Goal: Information Seeking & Learning: Learn about a topic

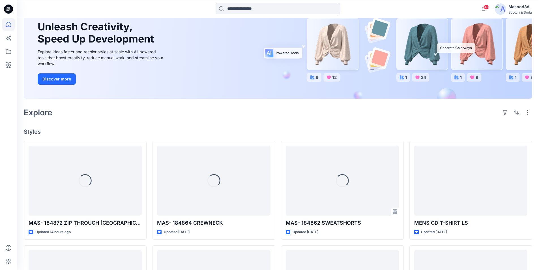
scroll to position [57, 0]
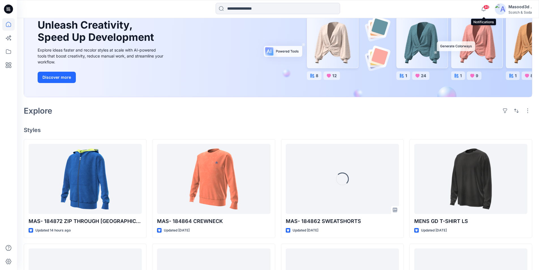
click at [484, 8] on span "40" at bounding box center [486, 7] width 6 height 5
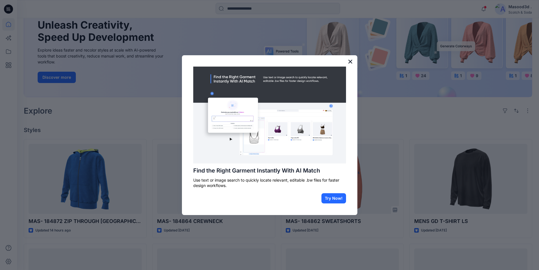
click at [349, 62] on button "×" at bounding box center [350, 61] width 5 height 9
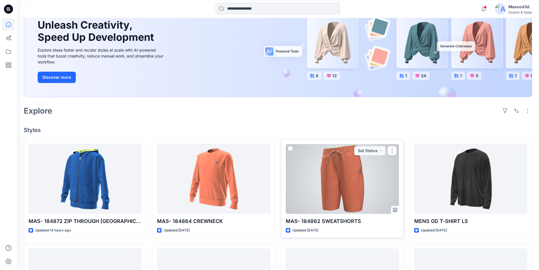
click at [336, 219] on p "MAS- 184862 SWEATSHORTS" at bounding box center [342, 221] width 113 height 8
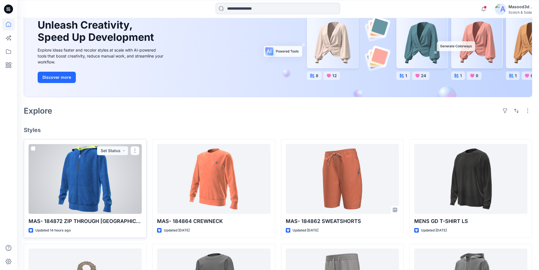
click at [136, 188] on div at bounding box center [85, 179] width 113 height 70
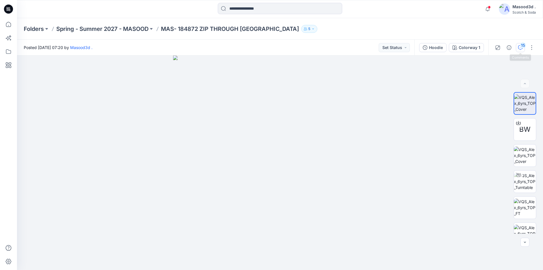
click at [523, 47] on div "15" at bounding box center [523, 45] width 6 height 6
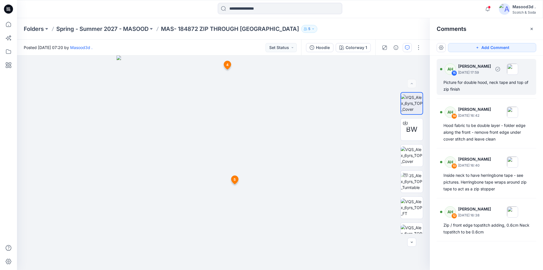
click at [518, 69] on img at bounding box center [512, 68] width 11 height 11
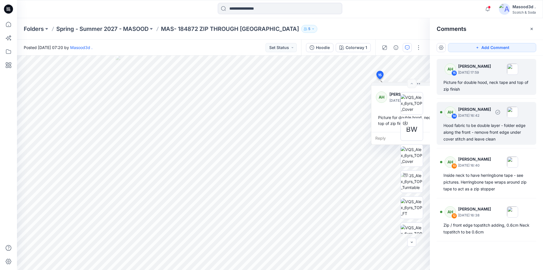
click at [518, 113] on img at bounding box center [512, 111] width 11 height 11
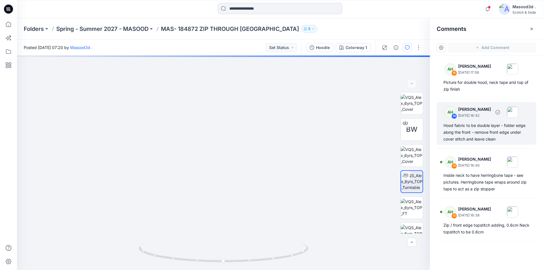
click at [518, 113] on img at bounding box center [512, 111] width 11 height 11
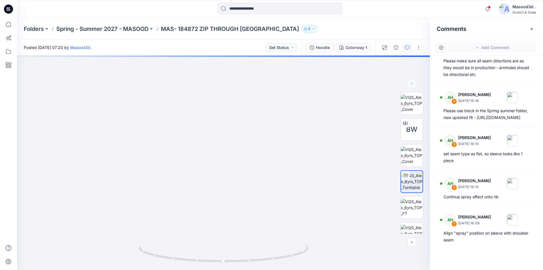
scroll to position [525, 0]
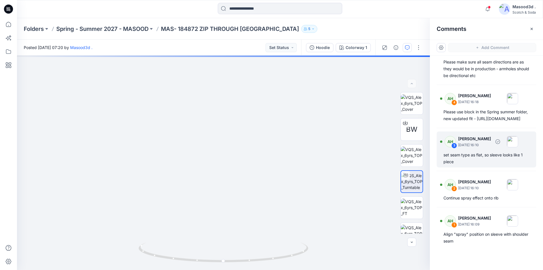
click at [518, 147] on img at bounding box center [512, 141] width 11 height 11
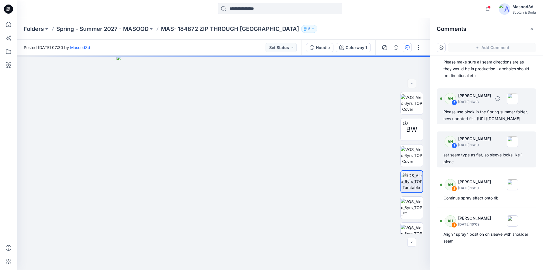
click at [506, 122] on div "Please use block in the Spring summer folder, new updated fit - https://scotch-…" at bounding box center [487, 115] width 86 height 14
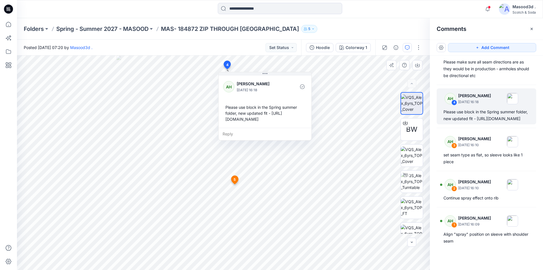
drag, startPoint x: 269, startPoint y: 120, endPoint x: 272, endPoint y: 115, distance: 5.4
click at [272, 115] on div "Please use block in the Spring summer folder, new updated fit - https://scotch-…" at bounding box center [265, 113] width 84 height 22
click at [273, 114] on div "Please use block in the Spring summer folder, new updated fit - https://scotch-…" at bounding box center [265, 113] width 84 height 22
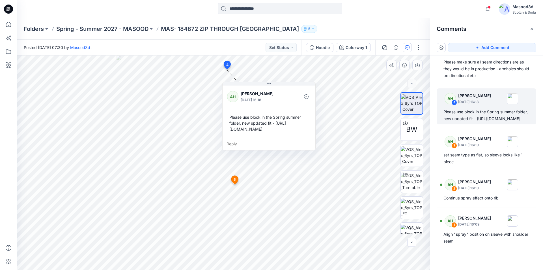
drag, startPoint x: 273, startPoint y: 114, endPoint x: 276, endPoint y: 124, distance: 10.6
click at [276, 124] on div "Please use block in the Spring summer folder, new updated fit - https://scotch-…" at bounding box center [269, 123] width 84 height 22
click at [275, 122] on div "Please use block in the Spring summer folder, new updated fit - https://scotch-…" at bounding box center [269, 123] width 84 height 22
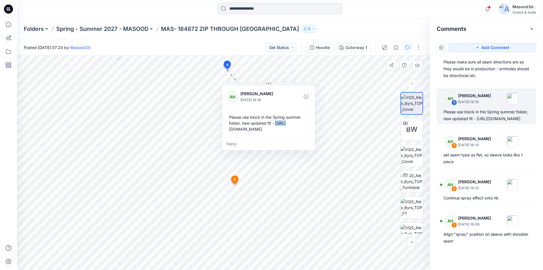
click at [275, 122] on div "Please use block in the Spring summer folder, new updated fit - https://scotch-…" at bounding box center [269, 123] width 84 height 22
copy div "Please use block in the Spring summer folder, new updated fit - https://scotch-…"
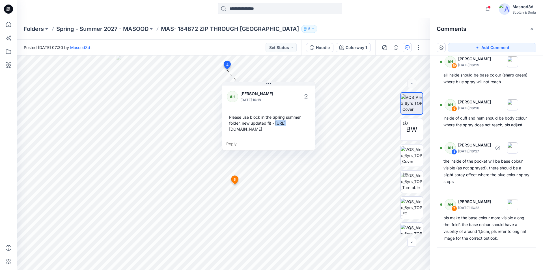
scroll to position [242, 0]
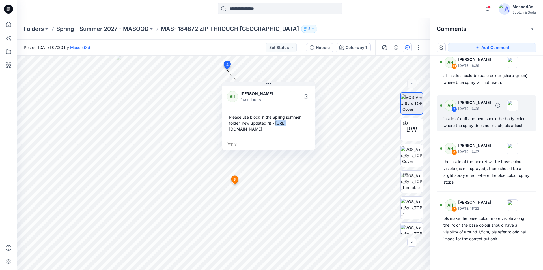
click at [518, 110] on img at bounding box center [512, 105] width 11 height 11
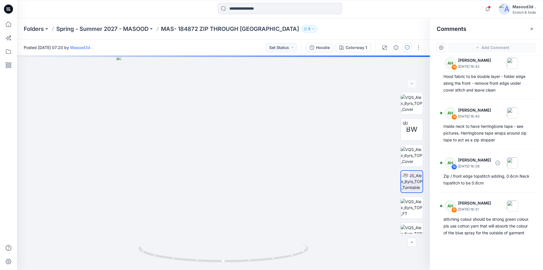
scroll to position [44, 0]
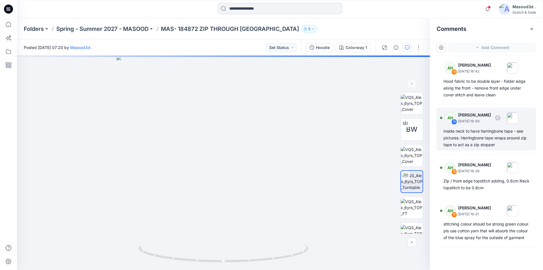
click at [518, 118] on img at bounding box center [512, 117] width 11 height 11
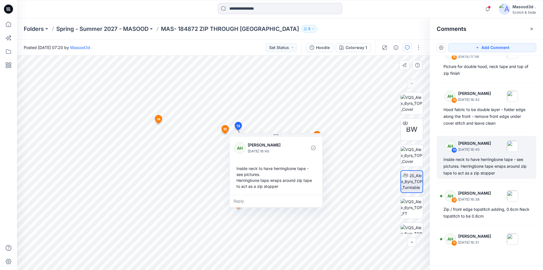
click at [157, 119] on span "14" at bounding box center [159, 119] width 4 height 5
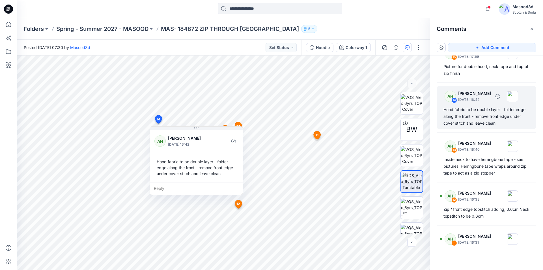
scroll to position [0, 0]
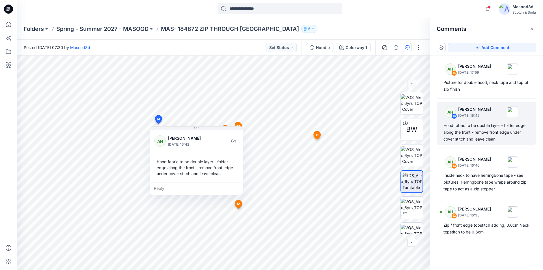
click at [357, 23] on div "Folders Spring - Summer 2027 - MASOOD MAS- 184872 ZIP THROUGH HOODIE 5" at bounding box center [280, 29] width 526 height 22
click at [487, 9] on icon "button" at bounding box center [487, 8] width 11 height 11
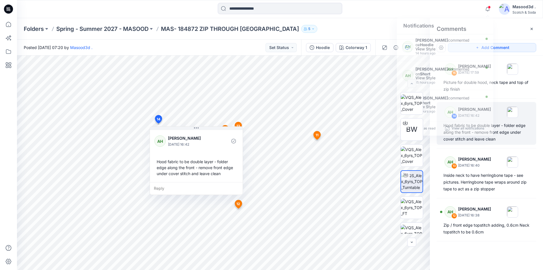
click at [360, 22] on div "Folders Spring - Summer 2027 - MASOOD MAS- 184872 ZIP THROUGH HOODIE 5" at bounding box center [280, 29] width 526 height 22
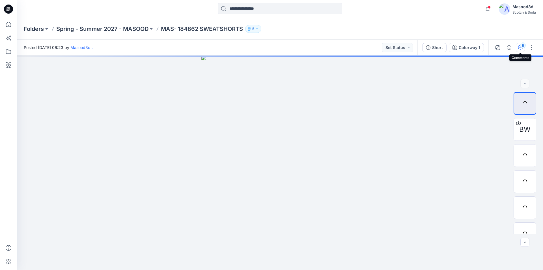
click at [519, 48] on icon "button" at bounding box center [520, 47] width 5 height 5
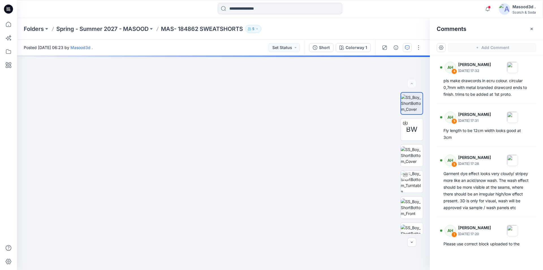
scroll to position [289, 0]
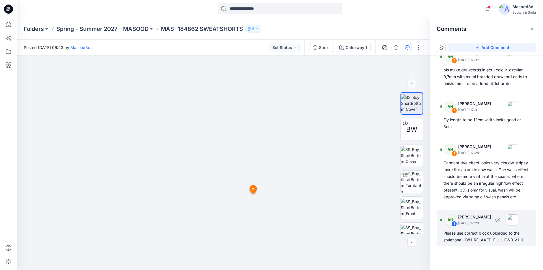
click at [518, 219] on img at bounding box center [512, 219] width 11 height 11
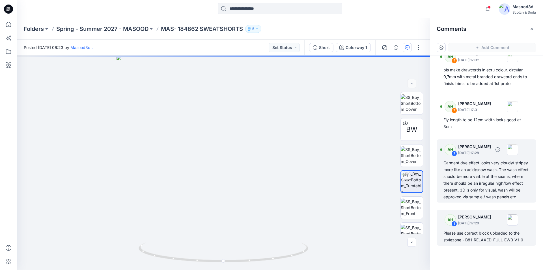
click at [518, 144] on img at bounding box center [512, 149] width 11 height 11
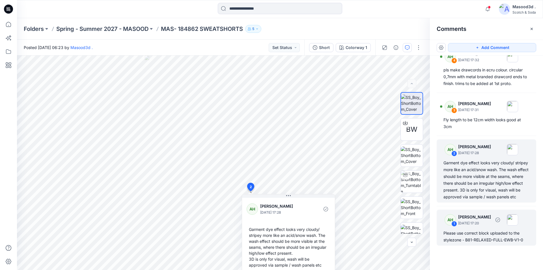
click at [518, 221] on img at bounding box center [512, 219] width 11 height 11
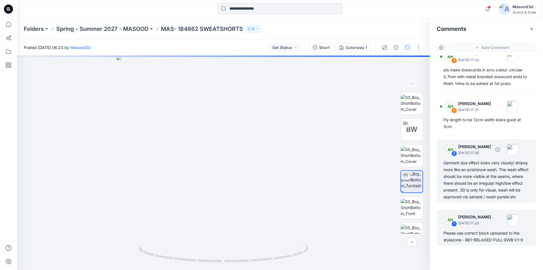
click at [518, 144] on img at bounding box center [512, 149] width 11 height 11
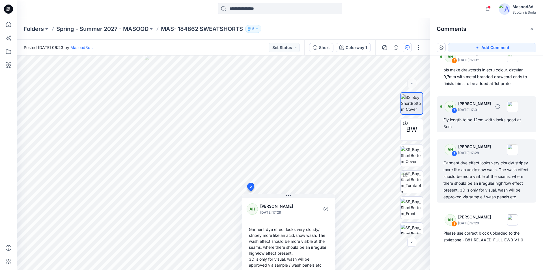
click at [518, 101] on img at bounding box center [512, 106] width 11 height 11
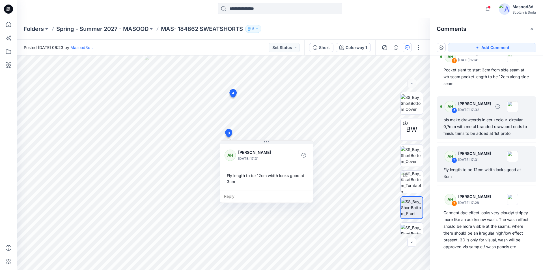
scroll to position [204, 0]
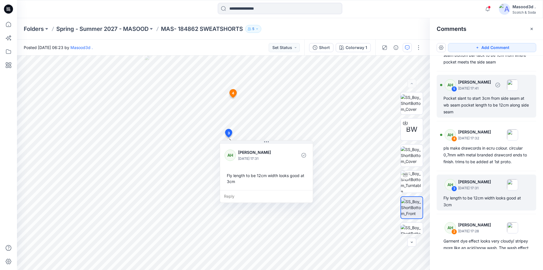
click at [518, 87] on img at bounding box center [512, 84] width 11 height 11
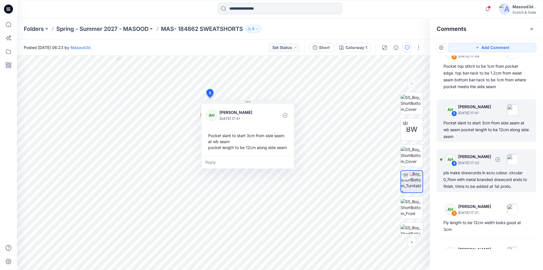
scroll to position [147, 0]
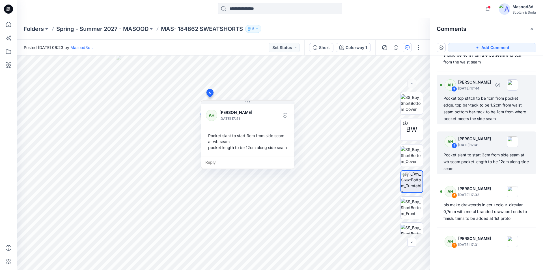
click at [518, 83] on img at bounding box center [512, 84] width 11 height 11
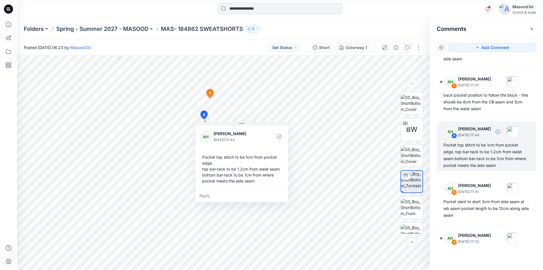
scroll to position [91, 0]
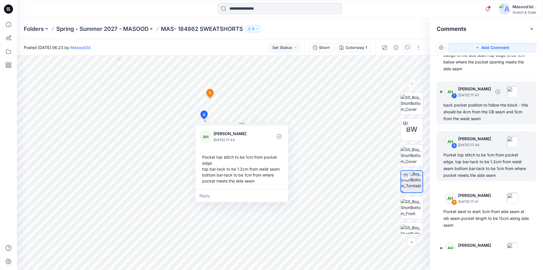
click at [518, 92] on img at bounding box center [512, 91] width 11 height 11
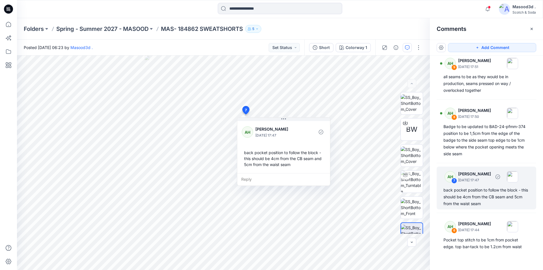
scroll to position [0, 0]
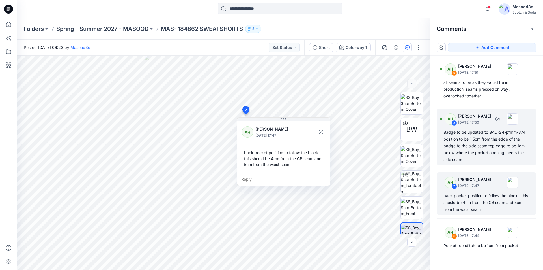
click at [518, 119] on img at bounding box center [512, 118] width 11 height 11
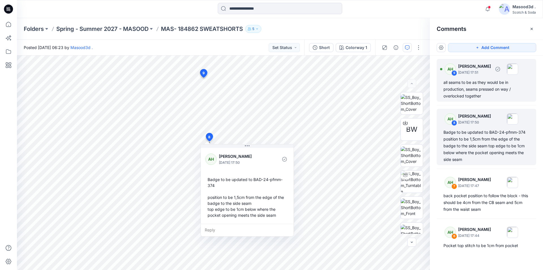
click at [527, 68] on div "AH 9 Ashley Harris September 25, 2025 17:51" at bounding box center [486, 69] width 93 height 16
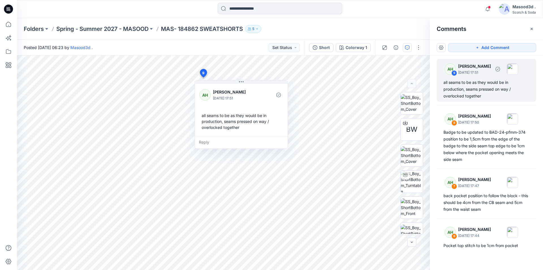
click at [518, 72] on img at bounding box center [512, 68] width 11 height 11
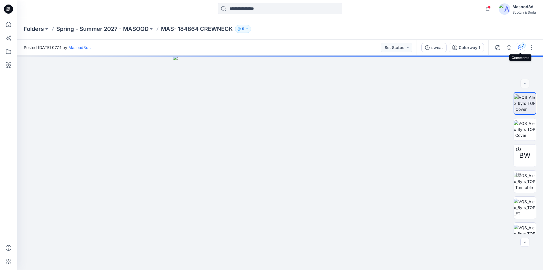
click at [520, 47] on icon "button" at bounding box center [520, 47] width 5 height 5
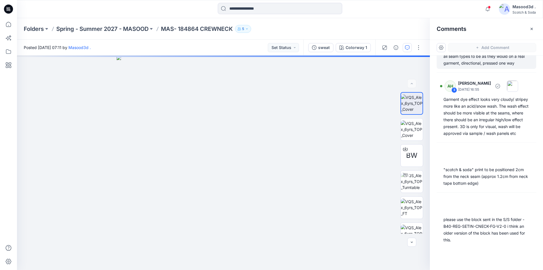
scroll to position [155, 0]
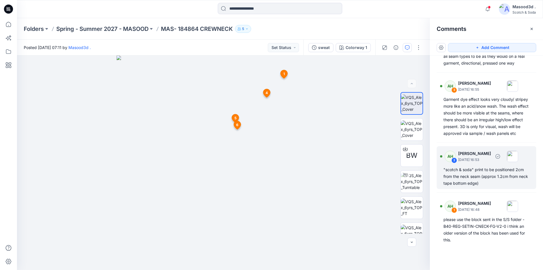
click at [518, 155] on img at bounding box center [512, 156] width 11 height 11
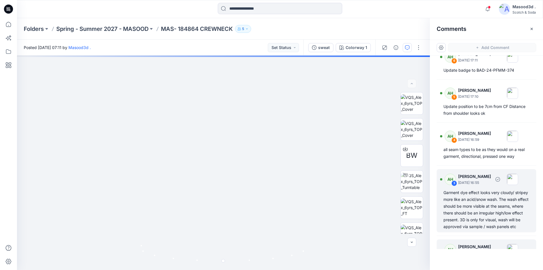
scroll to position [42, 0]
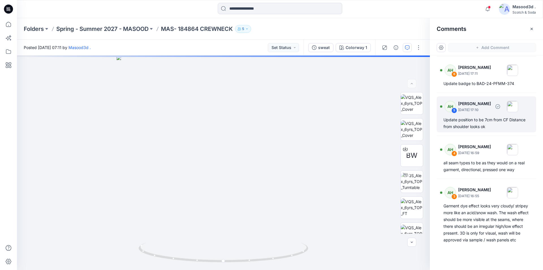
click at [518, 107] on img at bounding box center [512, 106] width 11 height 11
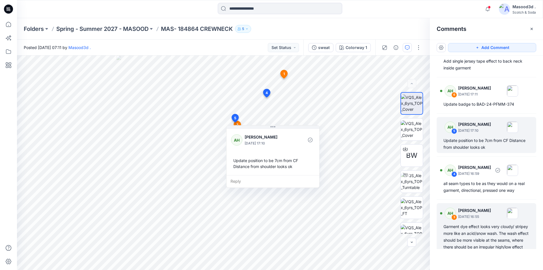
scroll to position [0, 0]
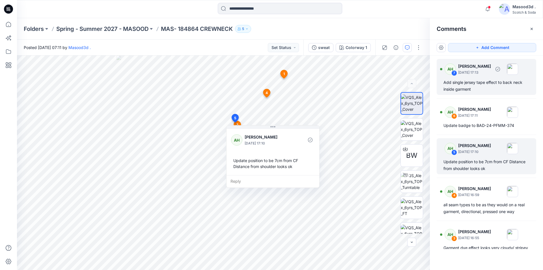
click at [518, 69] on img at bounding box center [512, 68] width 11 height 11
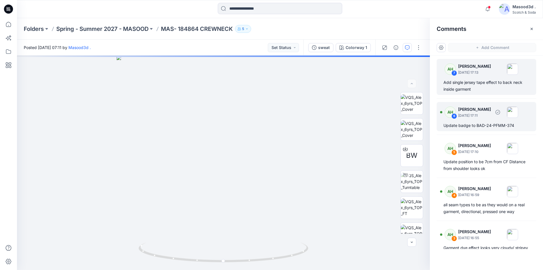
click at [518, 110] on img at bounding box center [512, 111] width 11 height 11
